Goal: Information Seeking & Learning: Learn about a topic

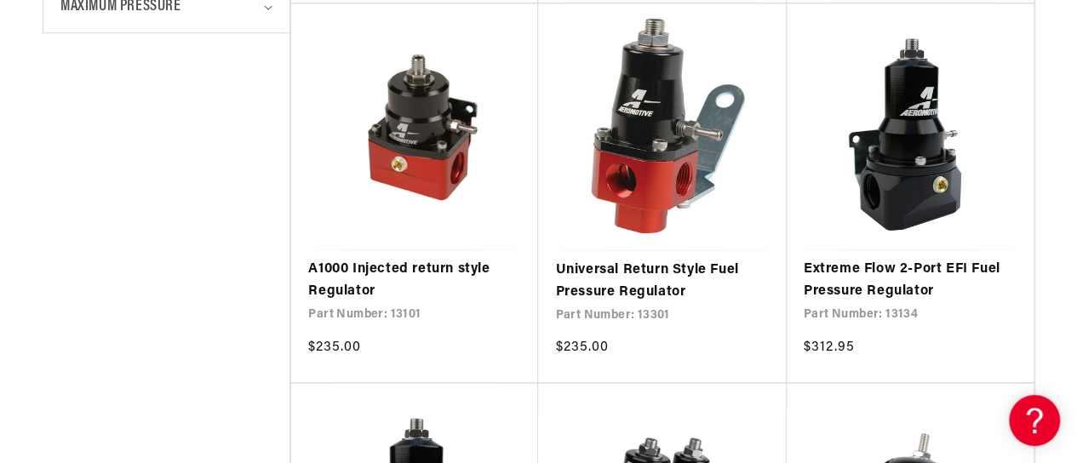
scroll to position [856, 0]
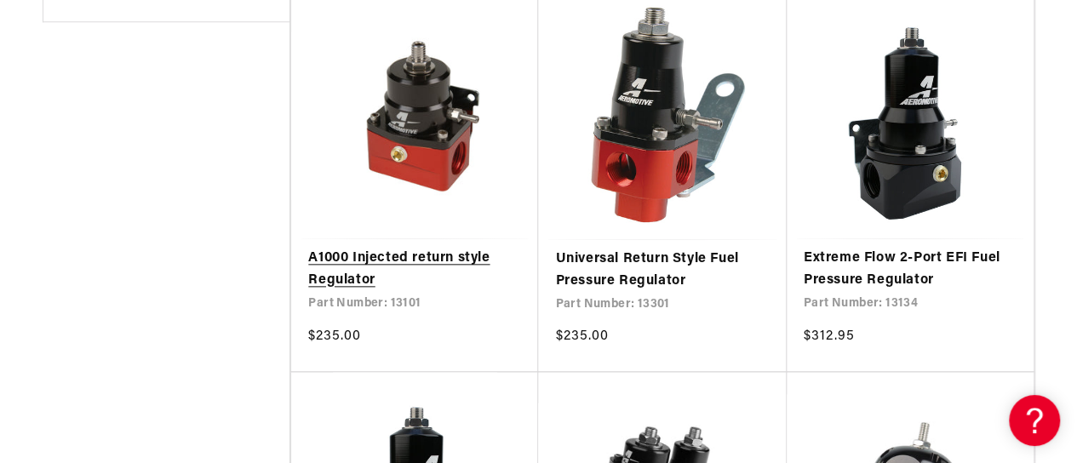
click at [414, 254] on link "A1000 Injected return style Regulator" at bounding box center [414, 269] width 213 height 43
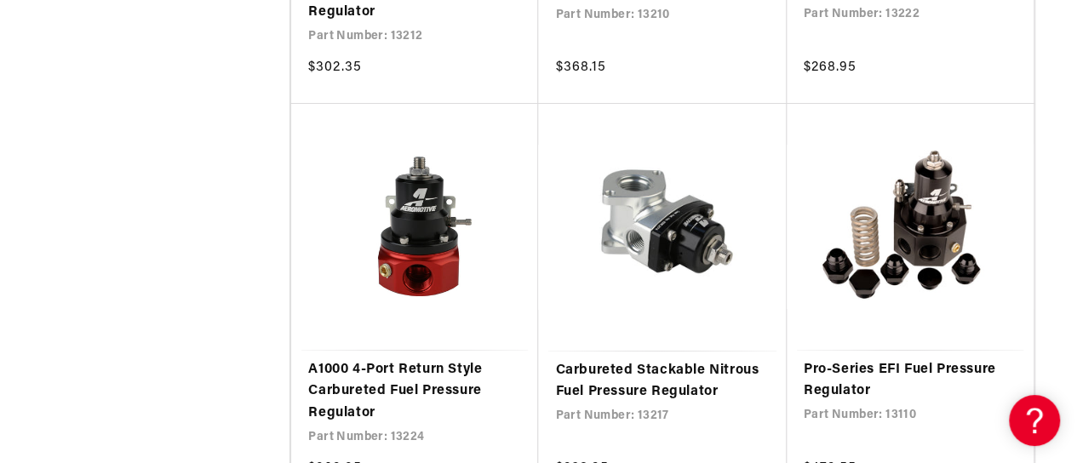
scroll to position [3222, 0]
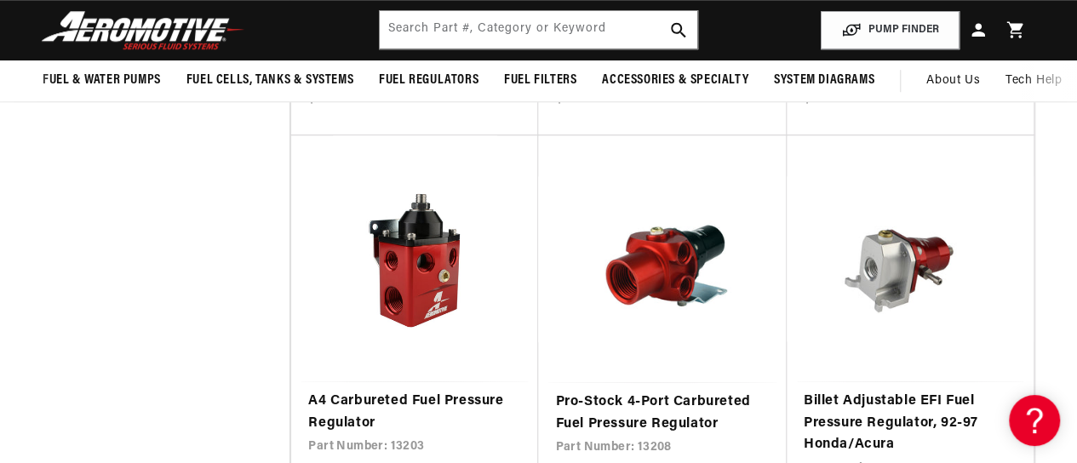
scroll to position [3648, 0]
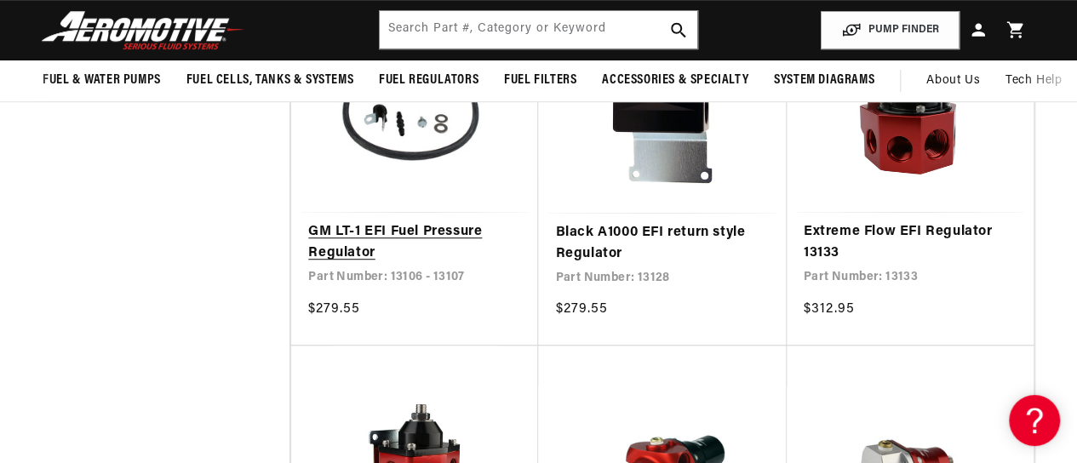
click at [404, 223] on link "GM LT-1 EFI Fuel Pressure Regulator" at bounding box center [414, 242] width 213 height 43
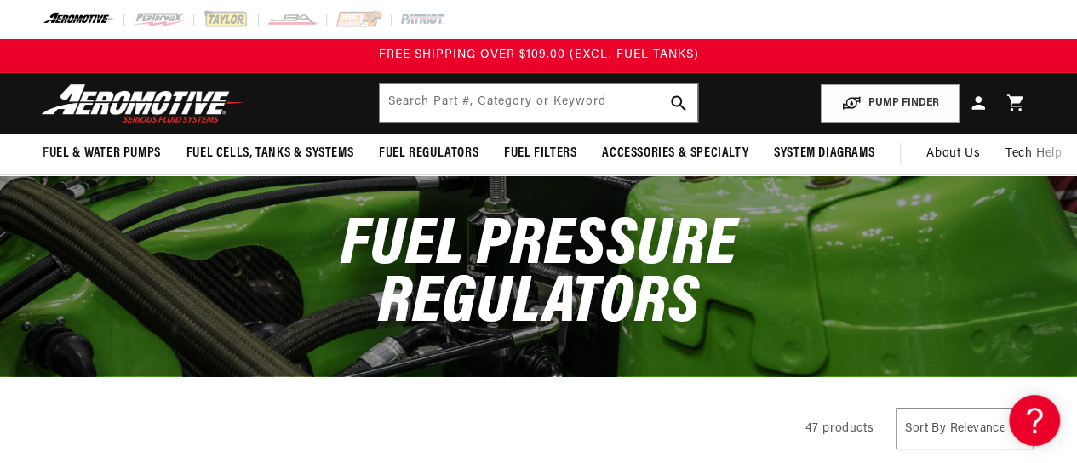
scroll to position [369, 0]
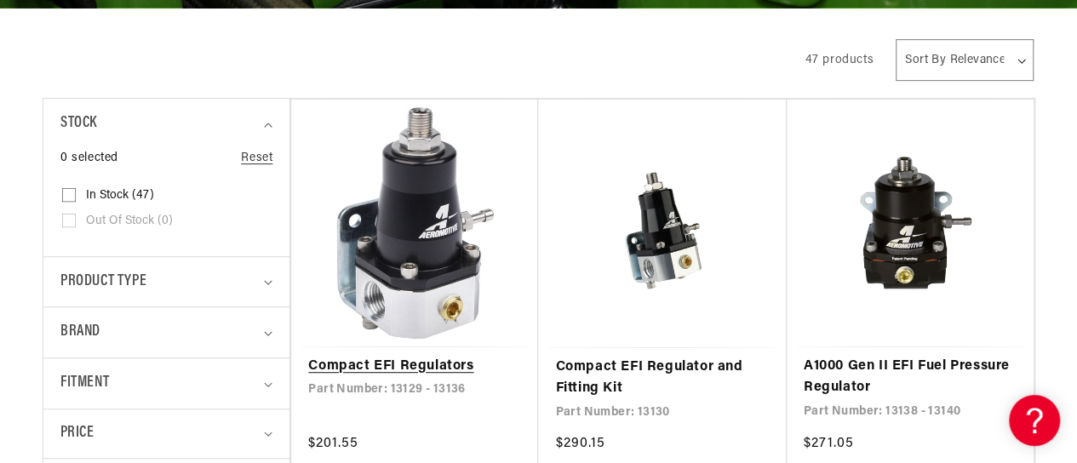
click at [396, 362] on link "Compact EFI Regulators" at bounding box center [414, 367] width 213 height 22
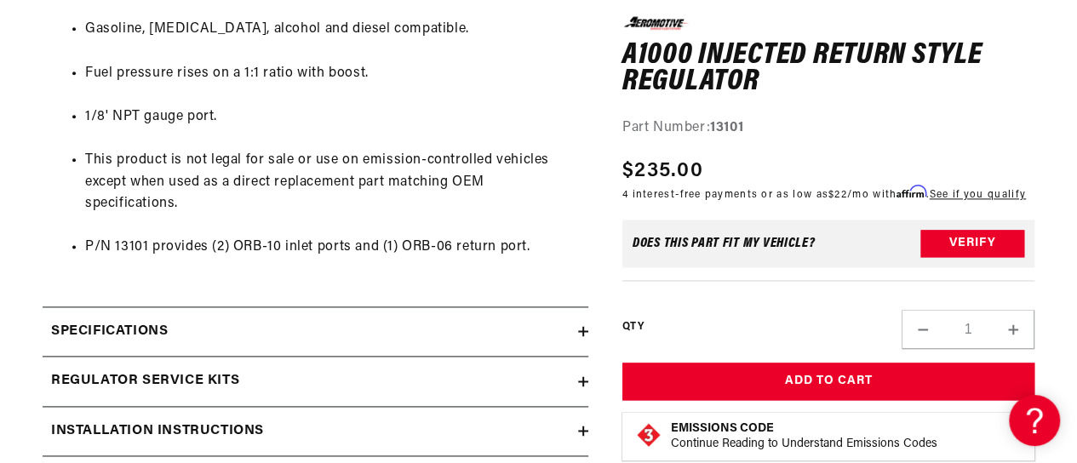
scroll to position [1129, 0]
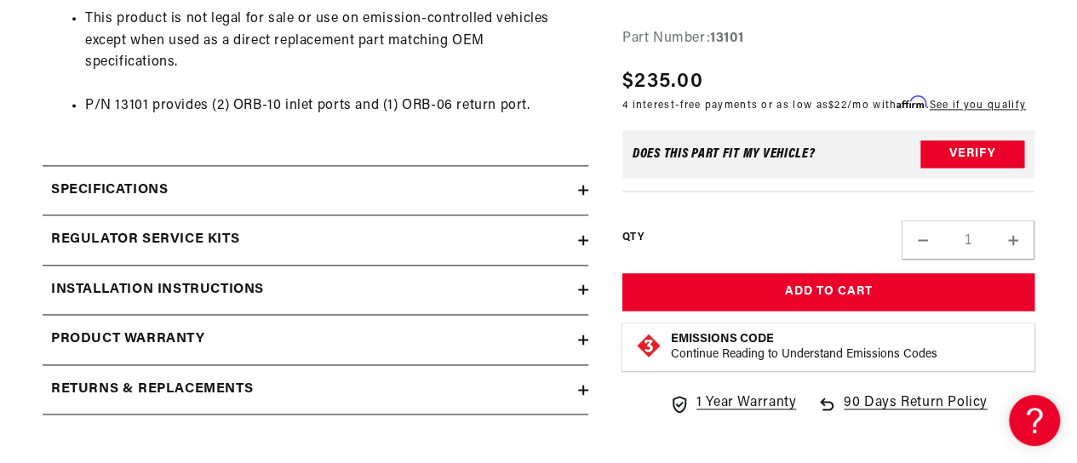
click at [214, 188] on div "Specifications" at bounding box center [310, 191] width 535 height 22
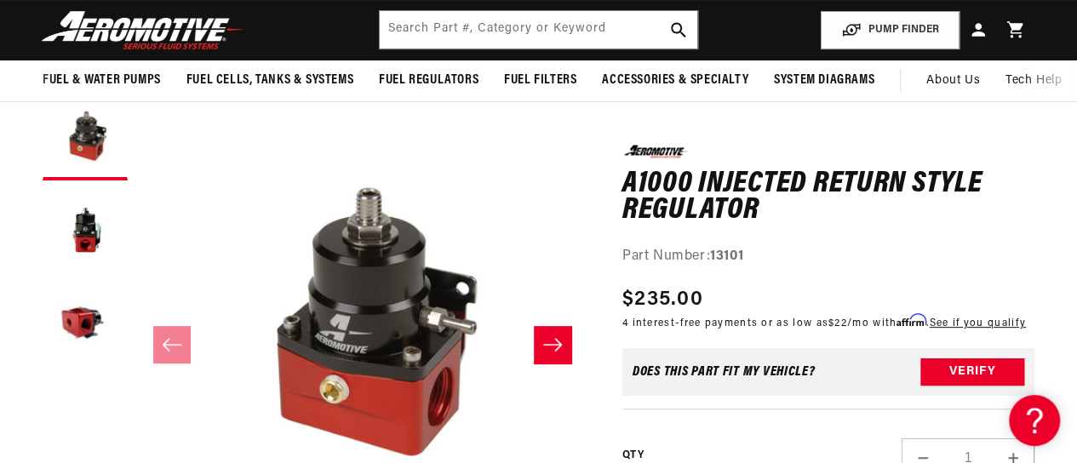
scroll to position [0, 0]
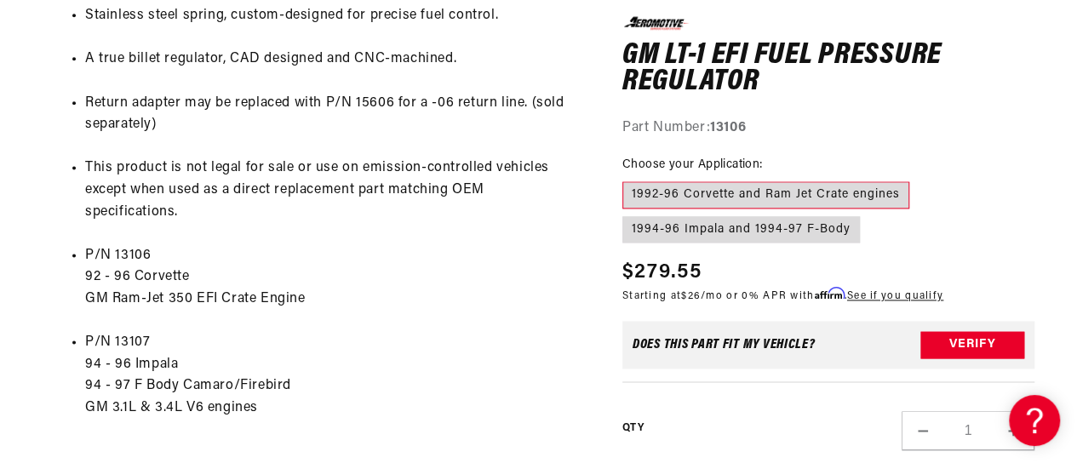
scroll to position [1072, 0]
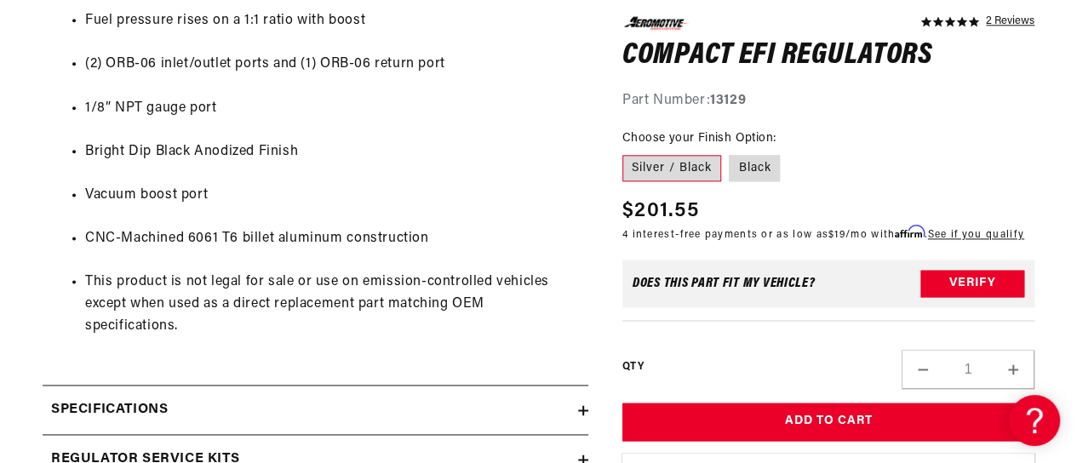
scroll to position [1203, 0]
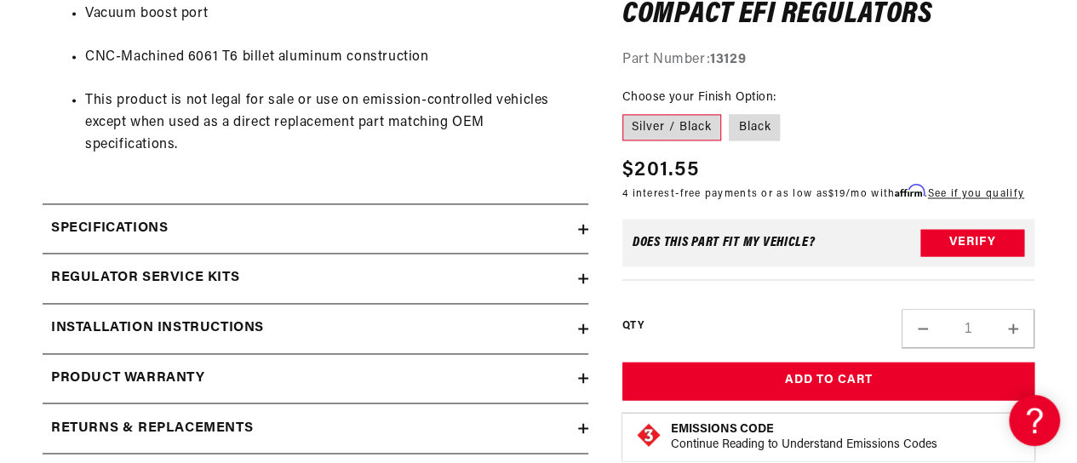
click at [582, 229] on icon at bounding box center [583, 229] width 10 height 0
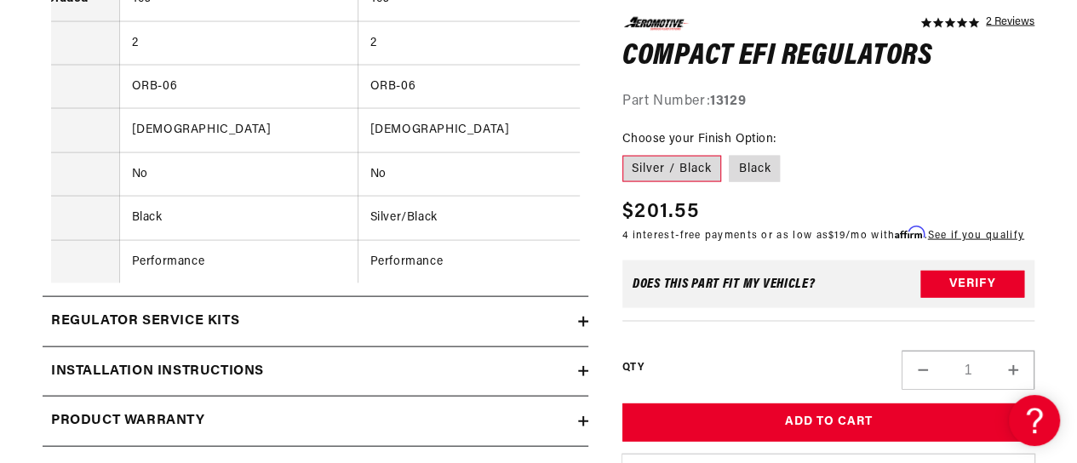
scroll to position [1838, 0]
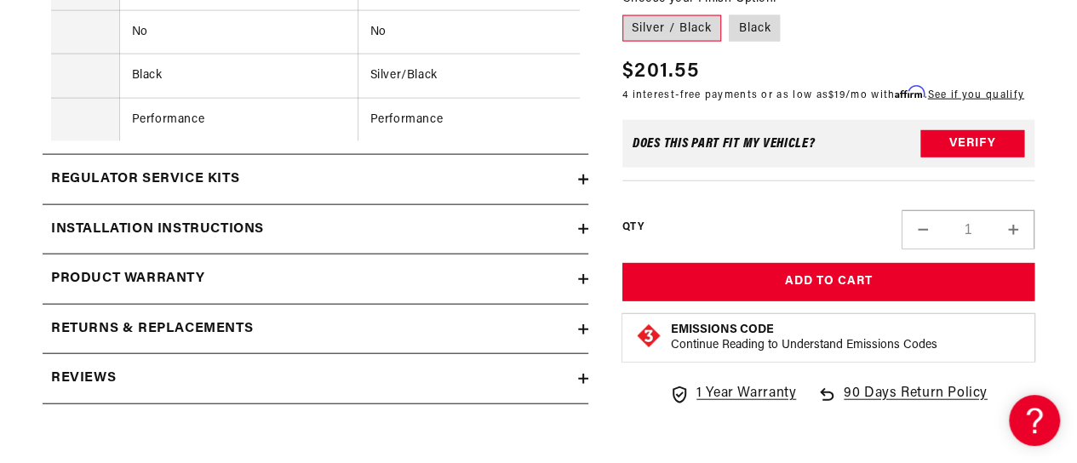
click at [582, 228] on summary "Installation Instructions" at bounding box center [316, 229] width 546 height 49
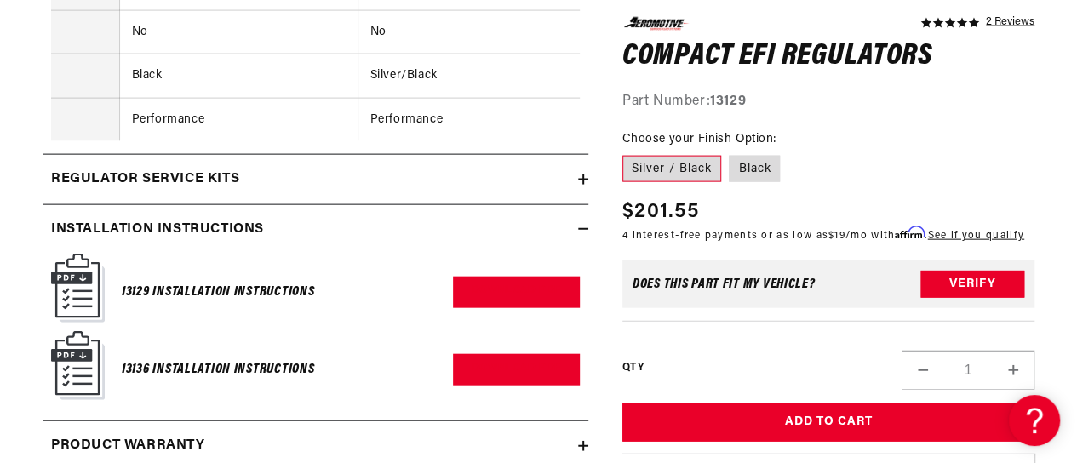
click at [77, 302] on img at bounding box center [78, 288] width 54 height 69
click at [511, 301] on link "Download PDF" at bounding box center [516, 292] width 127 height 31
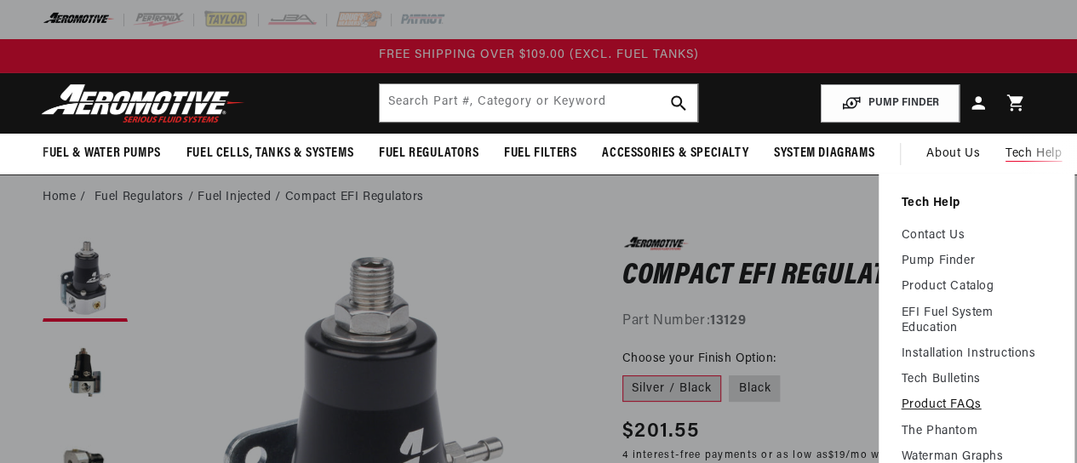
click at [943, 397] on link "Product FAQs" at bounding box center [975, 404] width 151 height 15
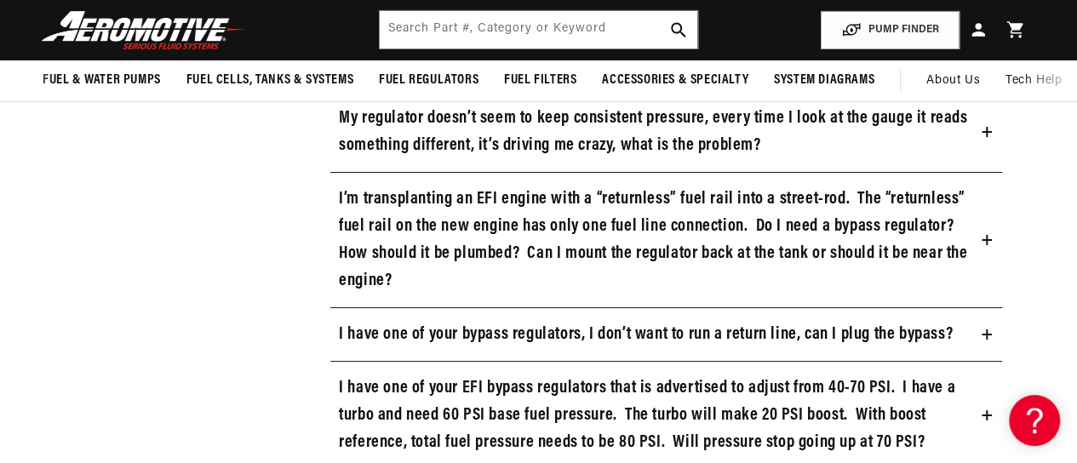
scroll to position [3052, 0]
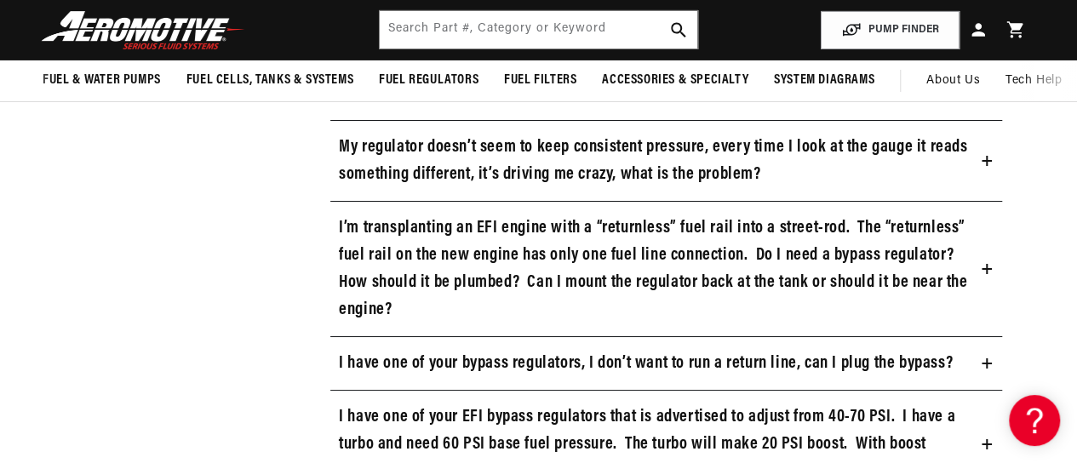
click at [953, 355] on summary "I have one of your bypass regulators, I don’t want to run a return line, can I …" at bounding box center [666, 363] width 672 height 53
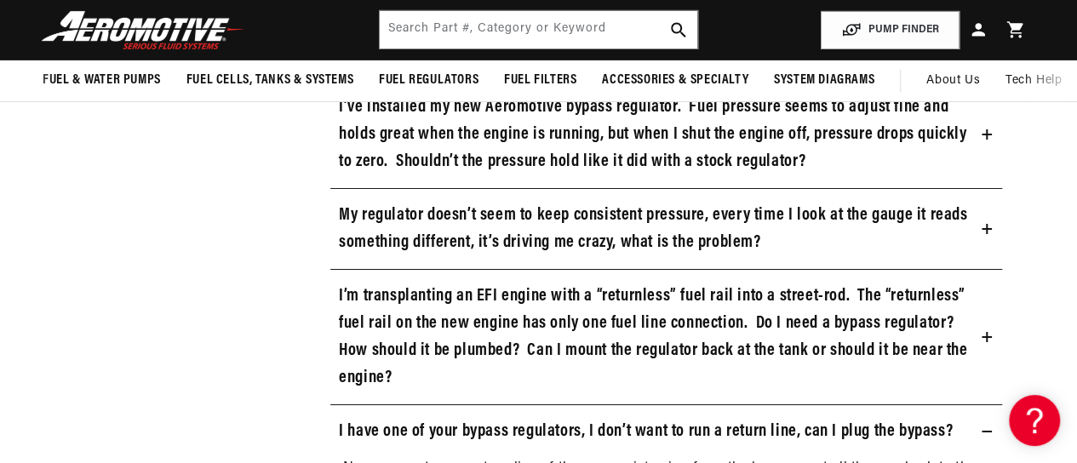
scroll to position [2979, 0]
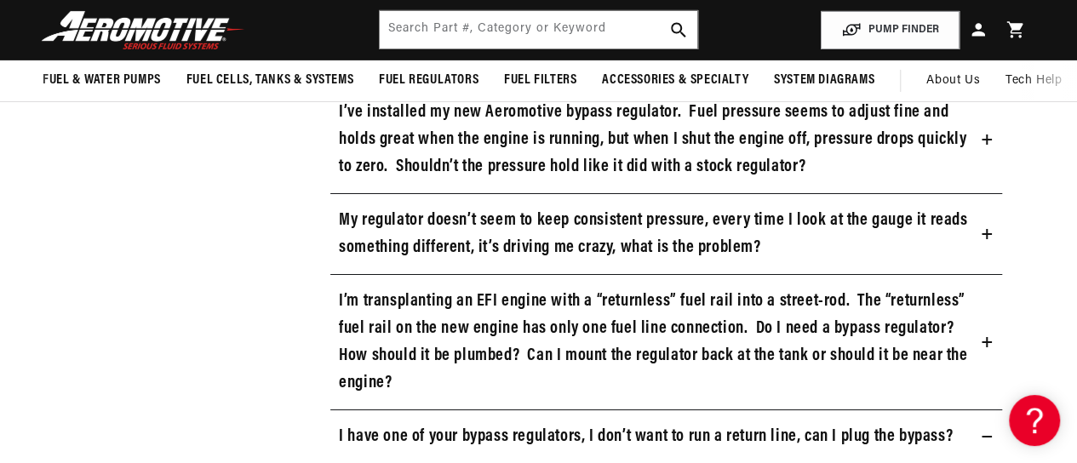
click at [856, 320] on h3 "I’m transplanting an EFI engine with a “returnless” fuel rail into a street-rod…" at bounding box center [657, 342] width 636 height 109
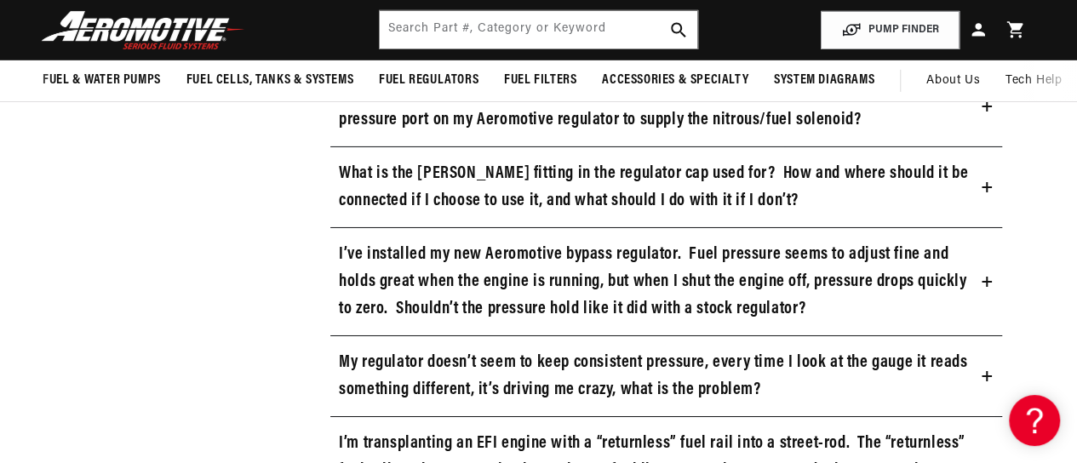
scroll to position [2831, 0]
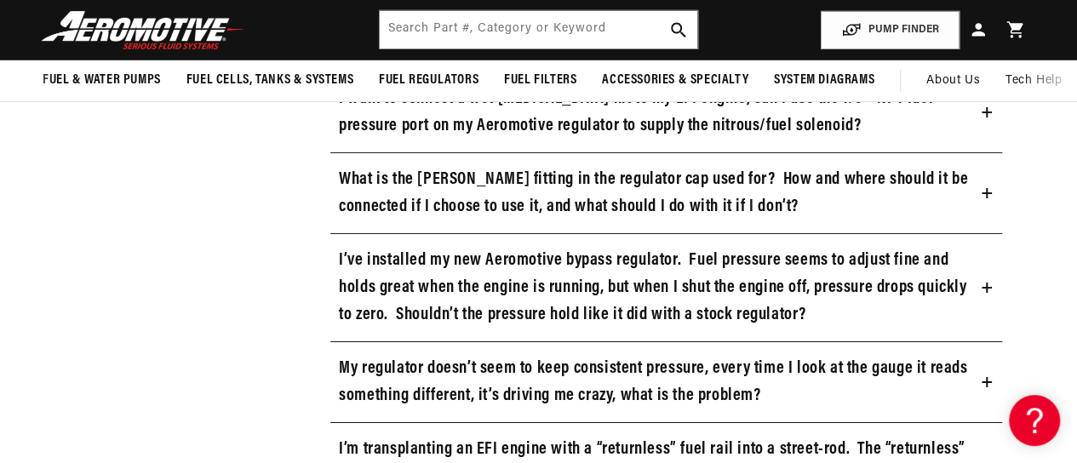
click at [666, 283] on h3 "I’ve installed my new Aeromotive bypass regulator. Fuel pressure seems to adjus…" at bounding box center [657, 288] width 636 height 82
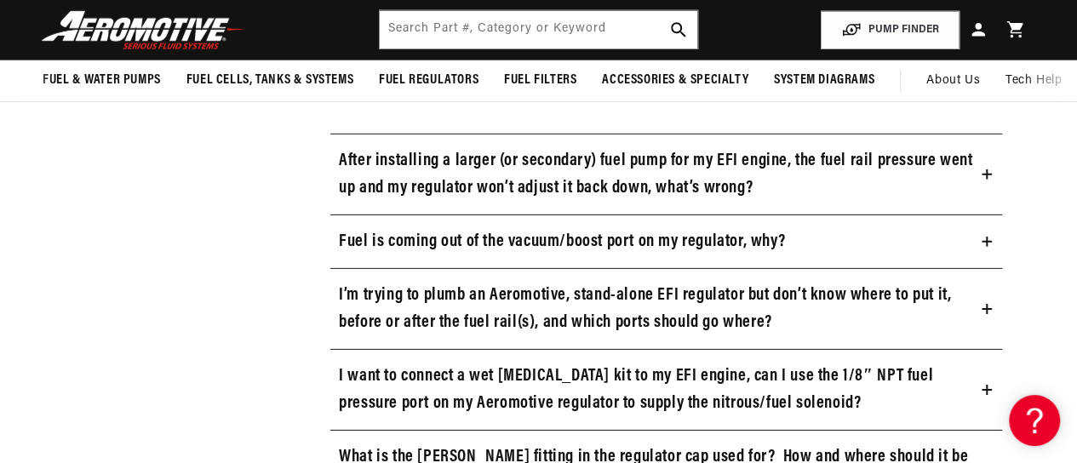
scroll to position [2547, 0]
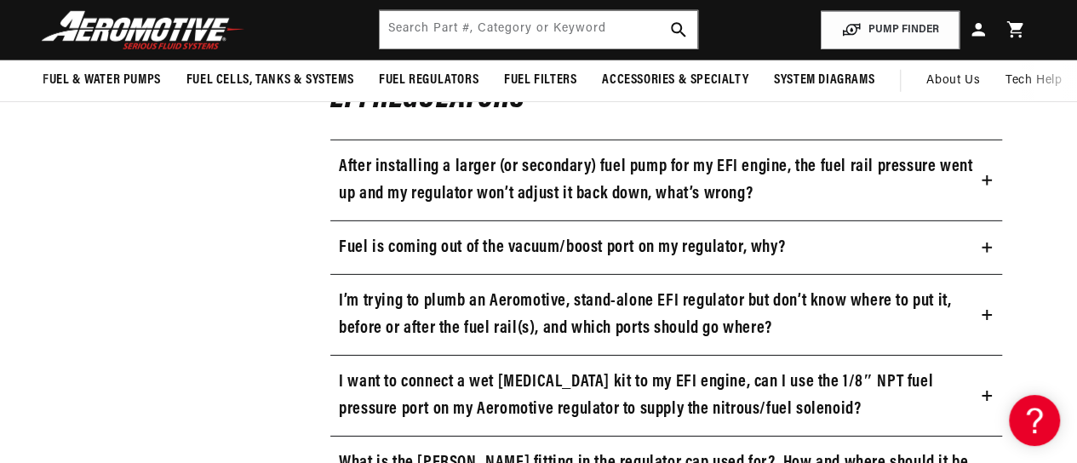
click at [701, 312] on h3 "I’m trying to plumb an Aeromotive, stand-alone EFI regulator but don’t know whe…" at bounding box center [657, 315] width 636 height 54
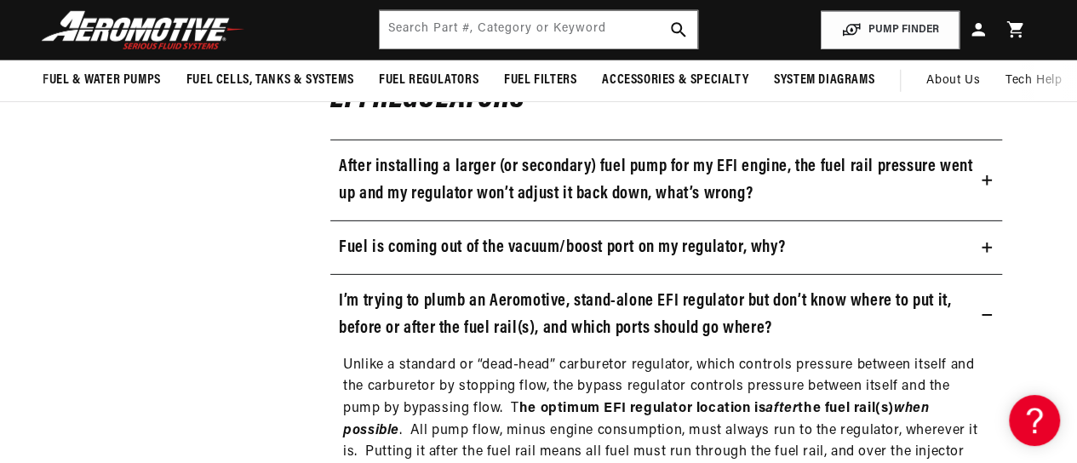
click at [839, 239] on summary "Fuel is coming out of the vacuum/boost port on my regulator, why?" at bounding box center [666, 247] width 672 height 53
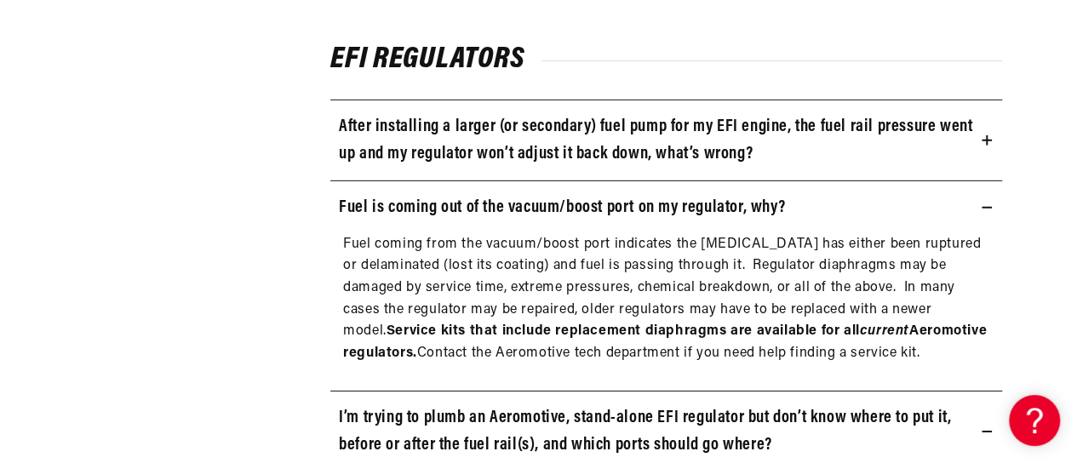
scroll to position [2592, 0]
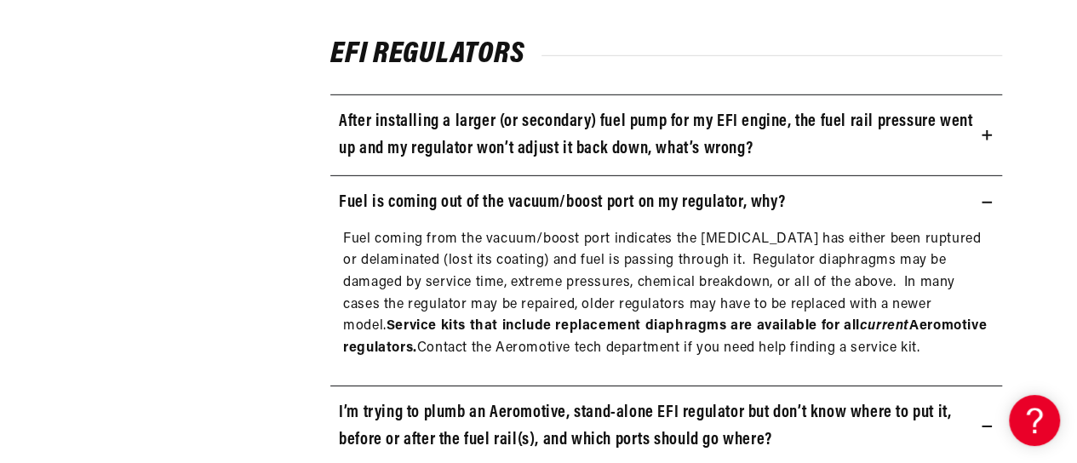
click at [981, 197] on icon at bounding box center [986, 202] width 10 height 10
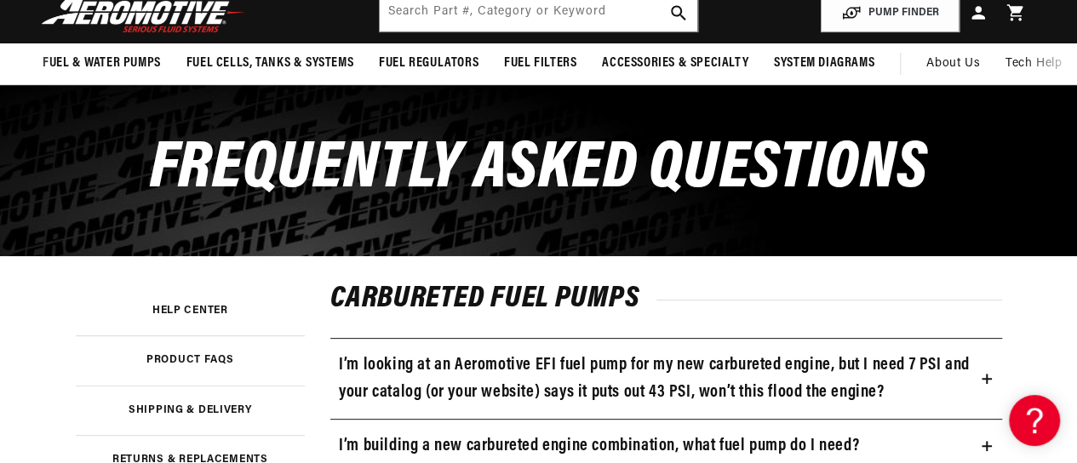
scroll to position [158, 0]
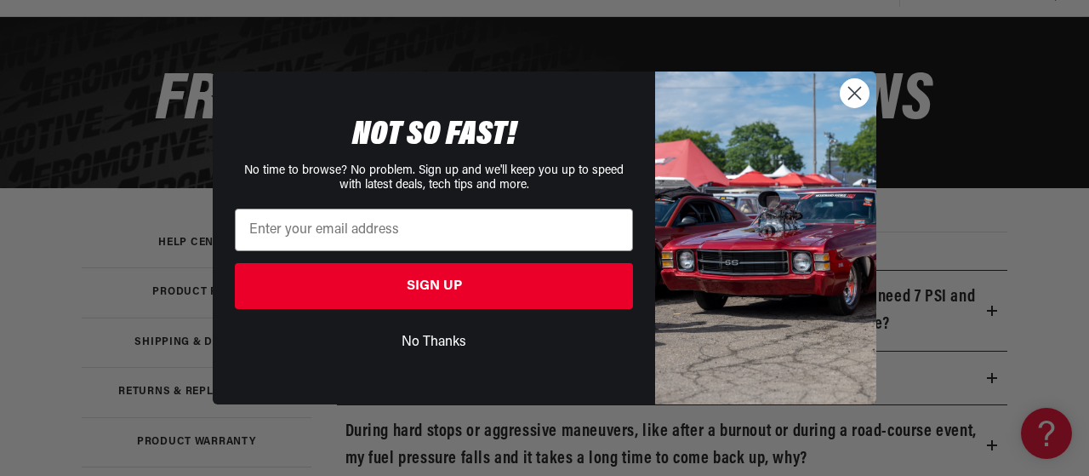
drag, startPoint x: 1080, startPoint y: 0, endPoint x: 561, endPoint y: 41, distance: 520.8
click at [561, 41] on div "Close dialog NOT SO FAST! No time to browse? No problem. Sign up and we'll keep…" at bounding box center [544, 238] width 1089 height 476
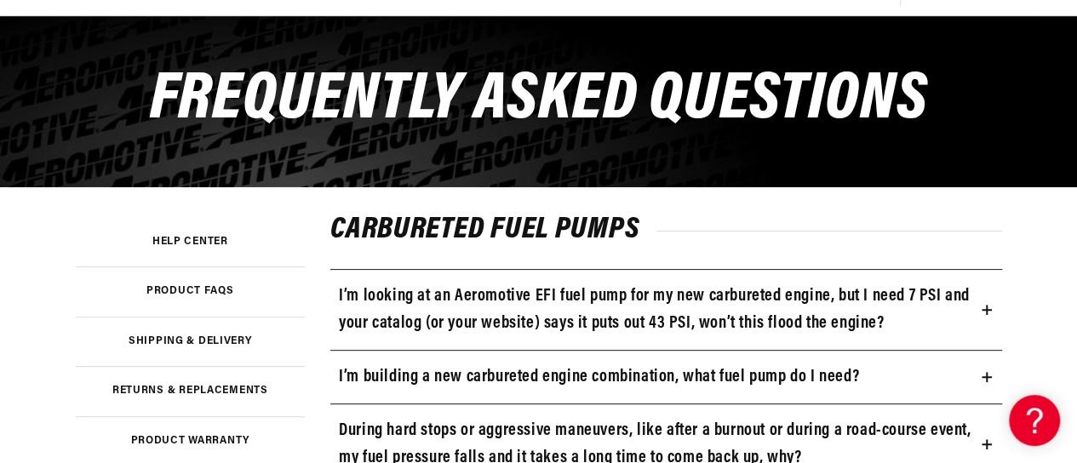
scroll to position [0, 0]
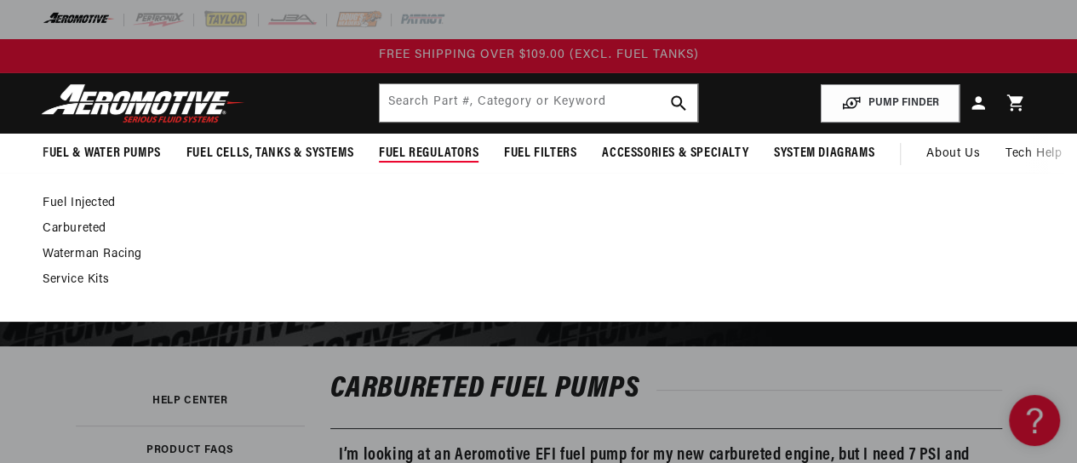
click at [453, 151] on span "Fuel Regulators" at bounding box center [429, 154] width 100 height 18
click at [99, 203] on link "Fuel Injected" at bounding box center [530, 203] width 975 height 15
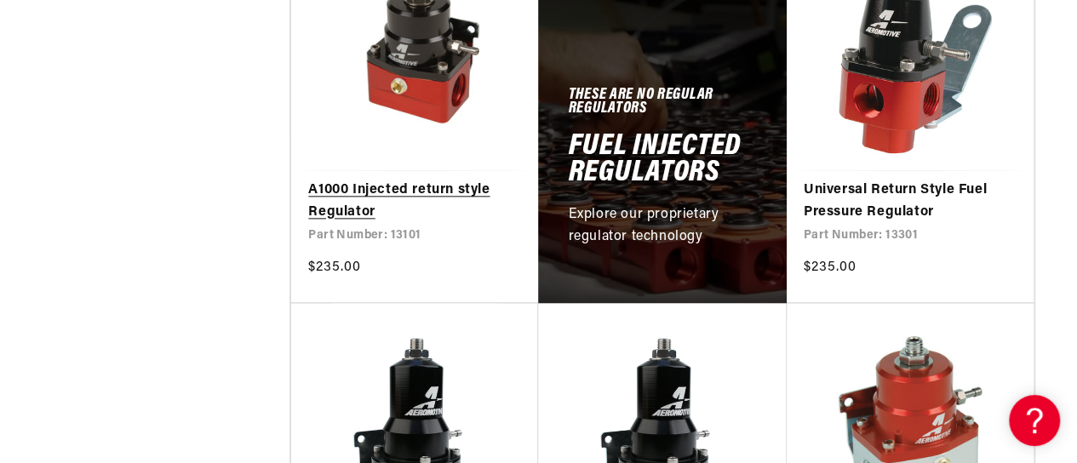
scroll to position [1231, 0]
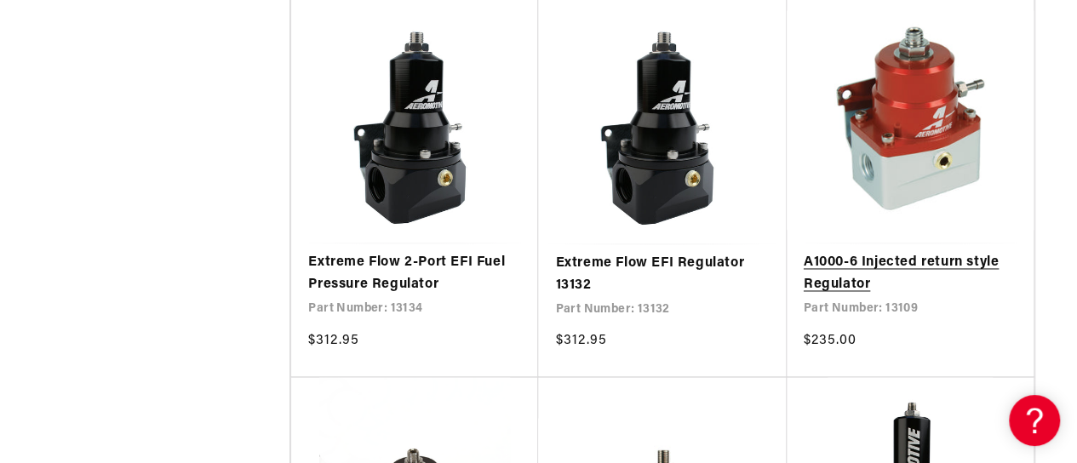
click at [902, 264] on link "A1000-6 Injected return style Regulator" at bounding box center [909, 273] width 213 height 43
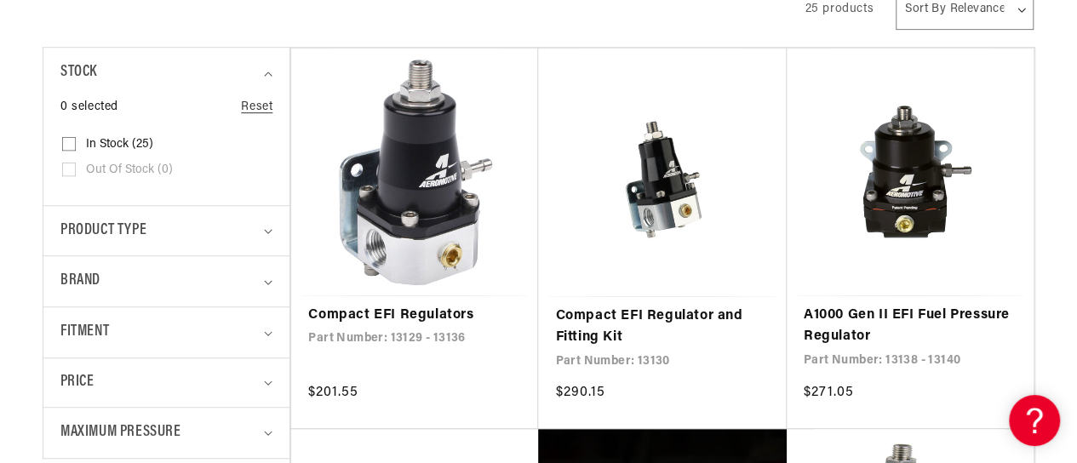
scroll to position [431, 0]
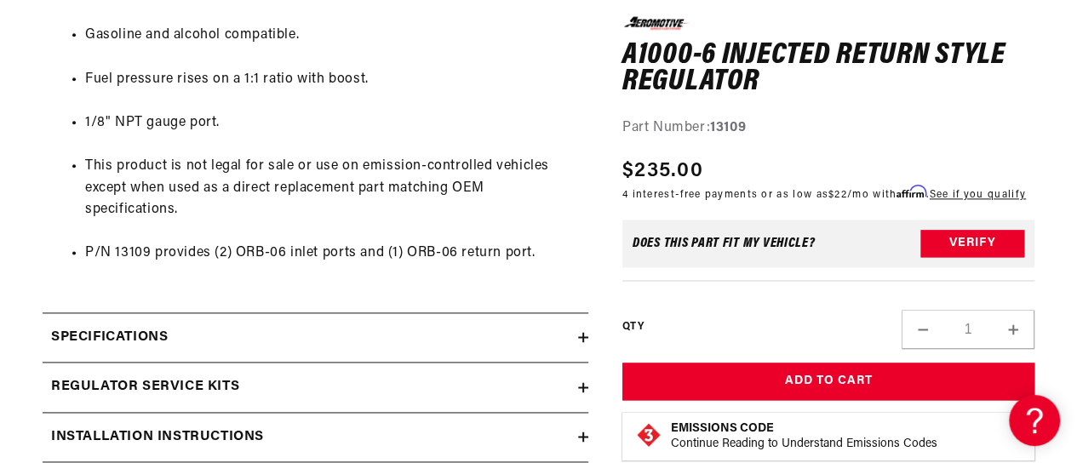
scroll to position [1106, 0]
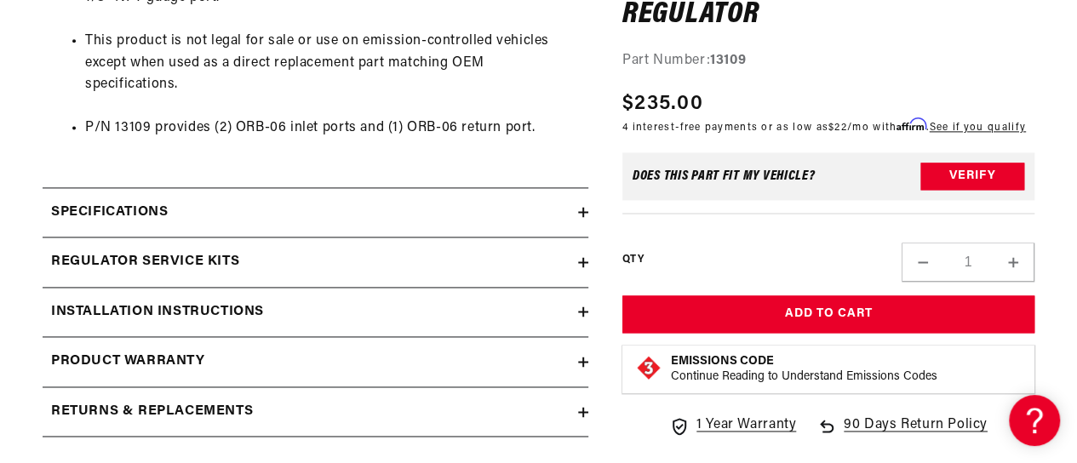
click at [581, 214] on icon at bounding box center [583, 212] width 10 height 10
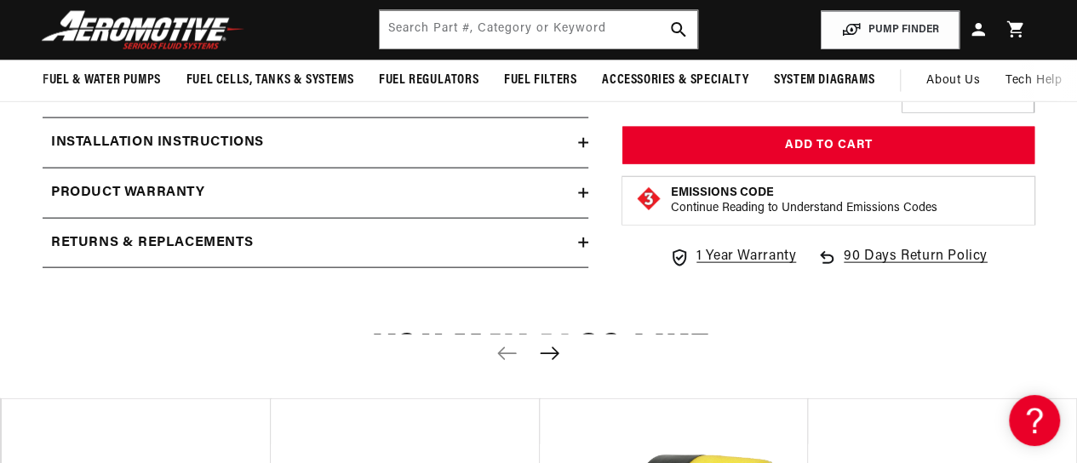
scroll to position [1634, 0]
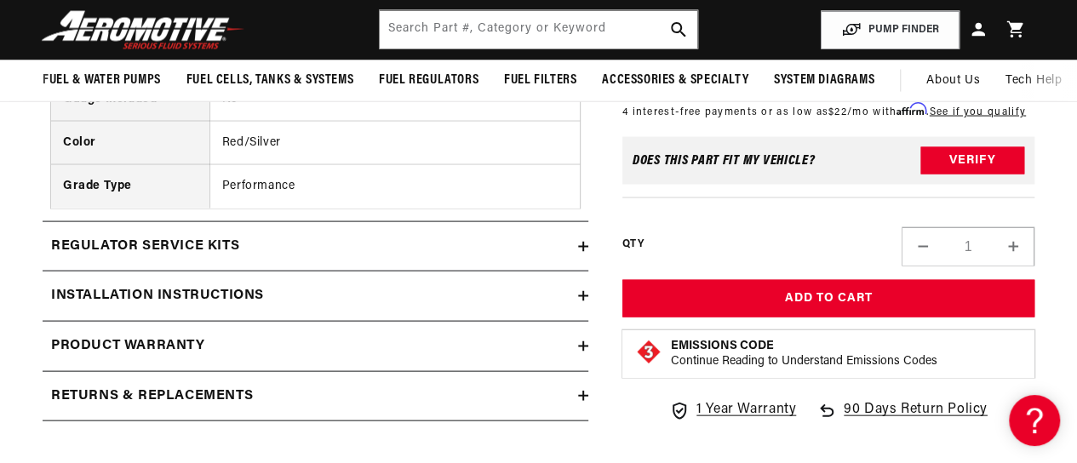
click at [581, 293] on icon at bounding box center [583, 296] width 10 height 10
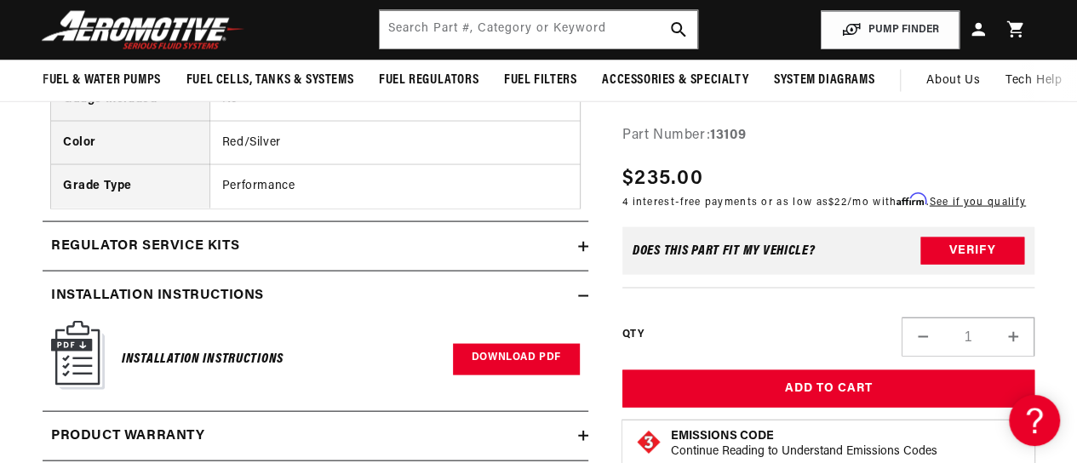
click at [524, 352] on link "Download PDF" at bounding box center [516, 359] width 127 height 31
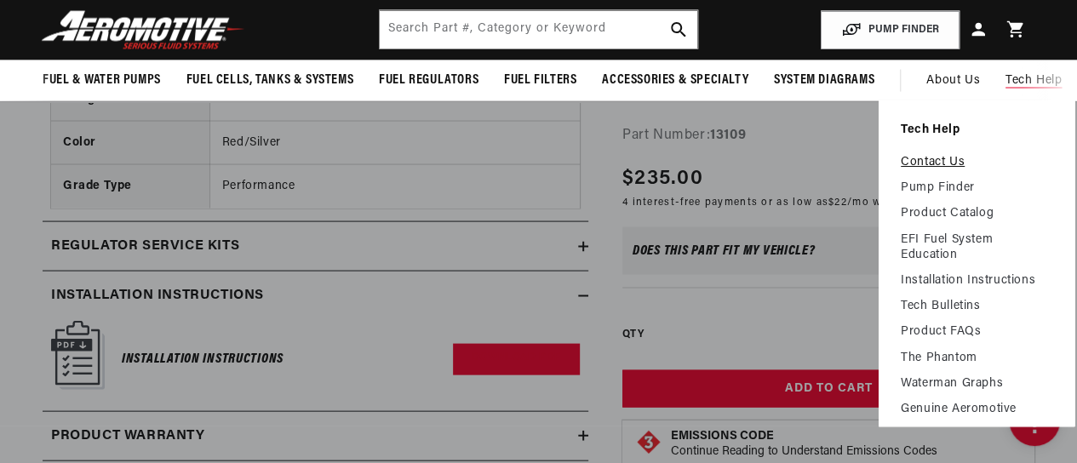
click at [943, 161] on link "Contact Us" at bounding box center [975, 162] width 151 height 15
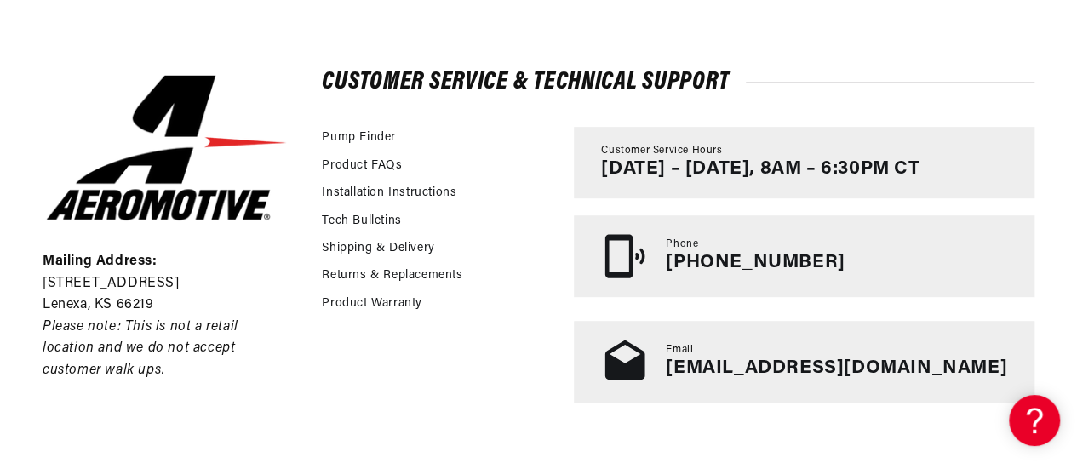
scroll to position [392, 0]
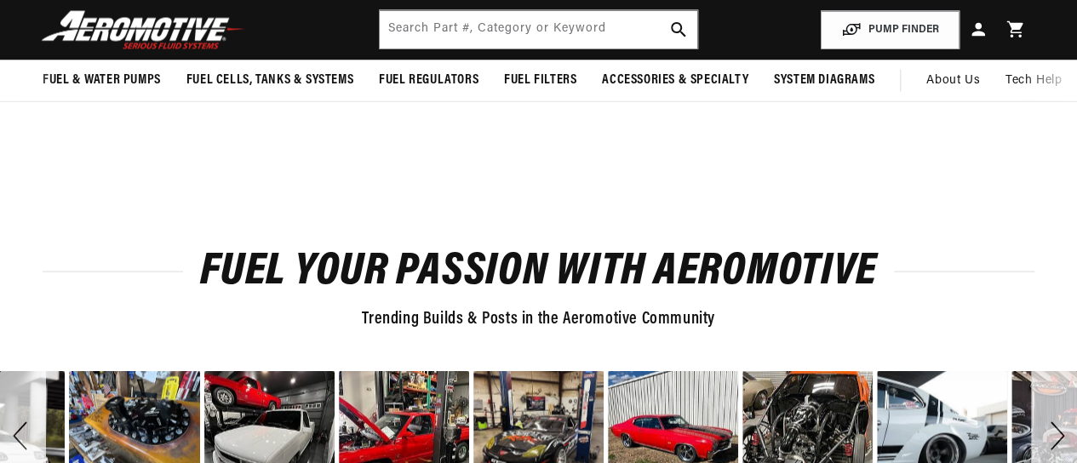
scroll to position [68, 0]
